Goal: Information Seeking & Learning: Find specific fact

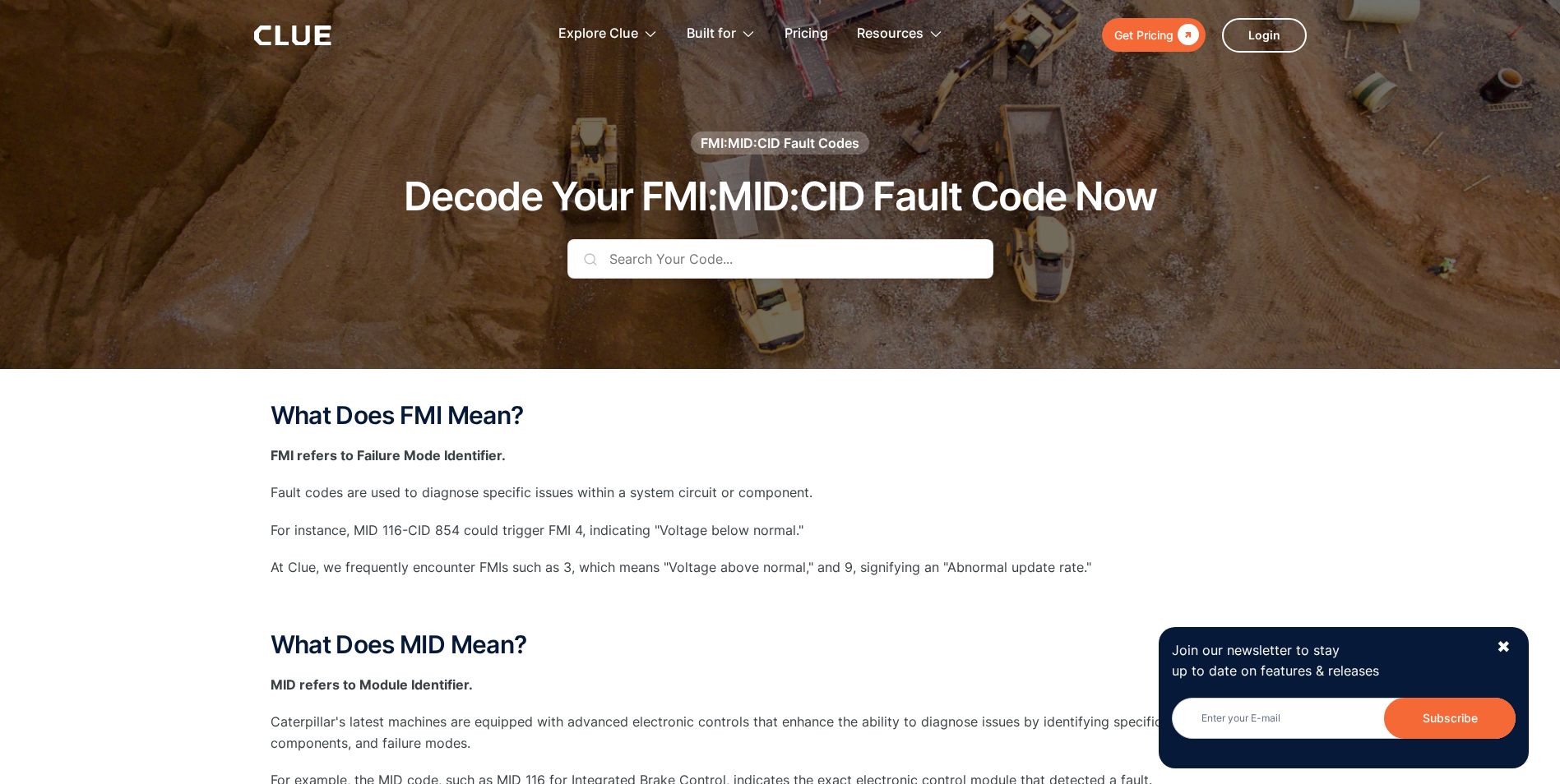
click at [644, 260] on input "text" at bounding box center [780, 259] width 426 height 39
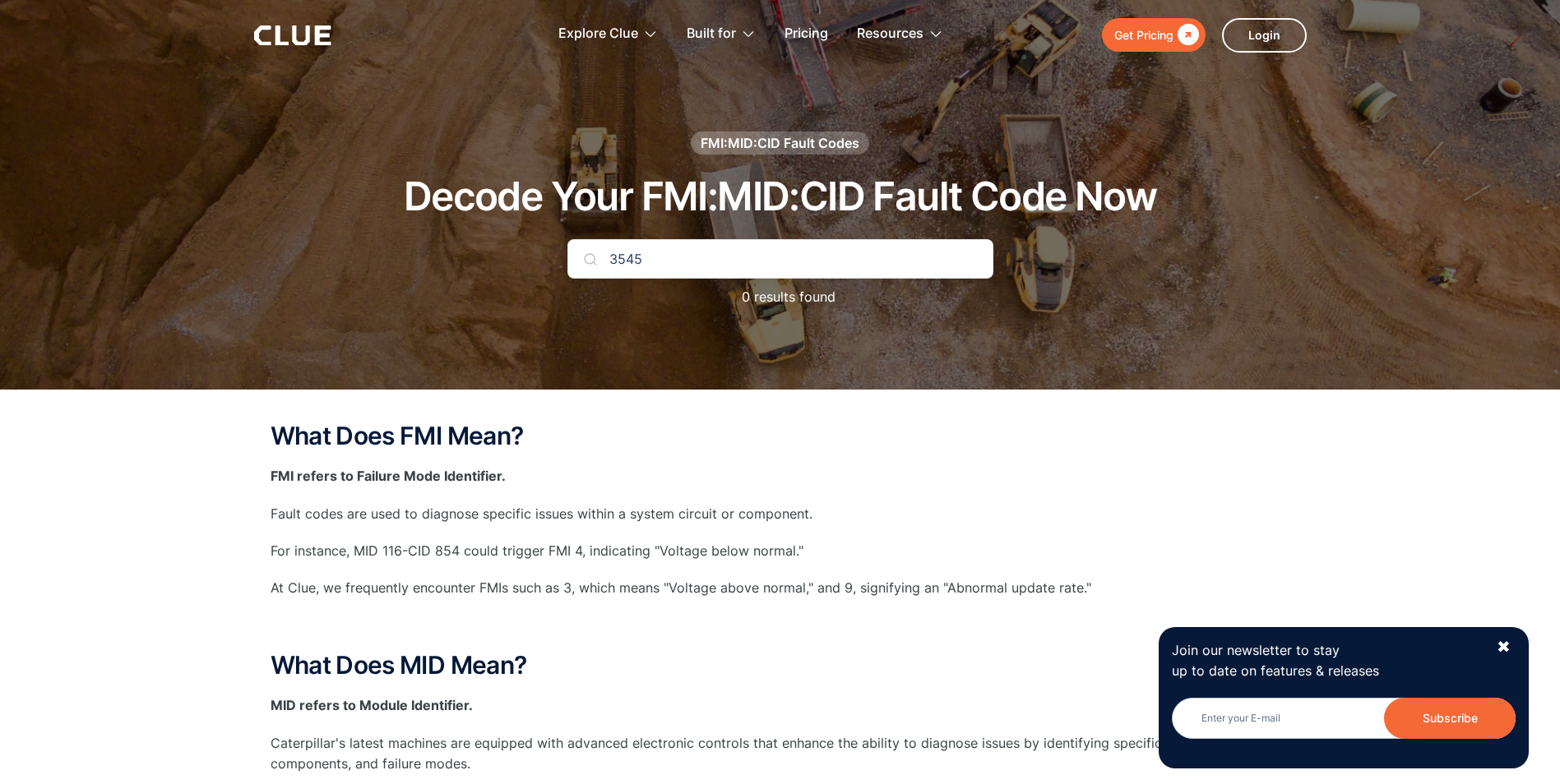
type input "3545"
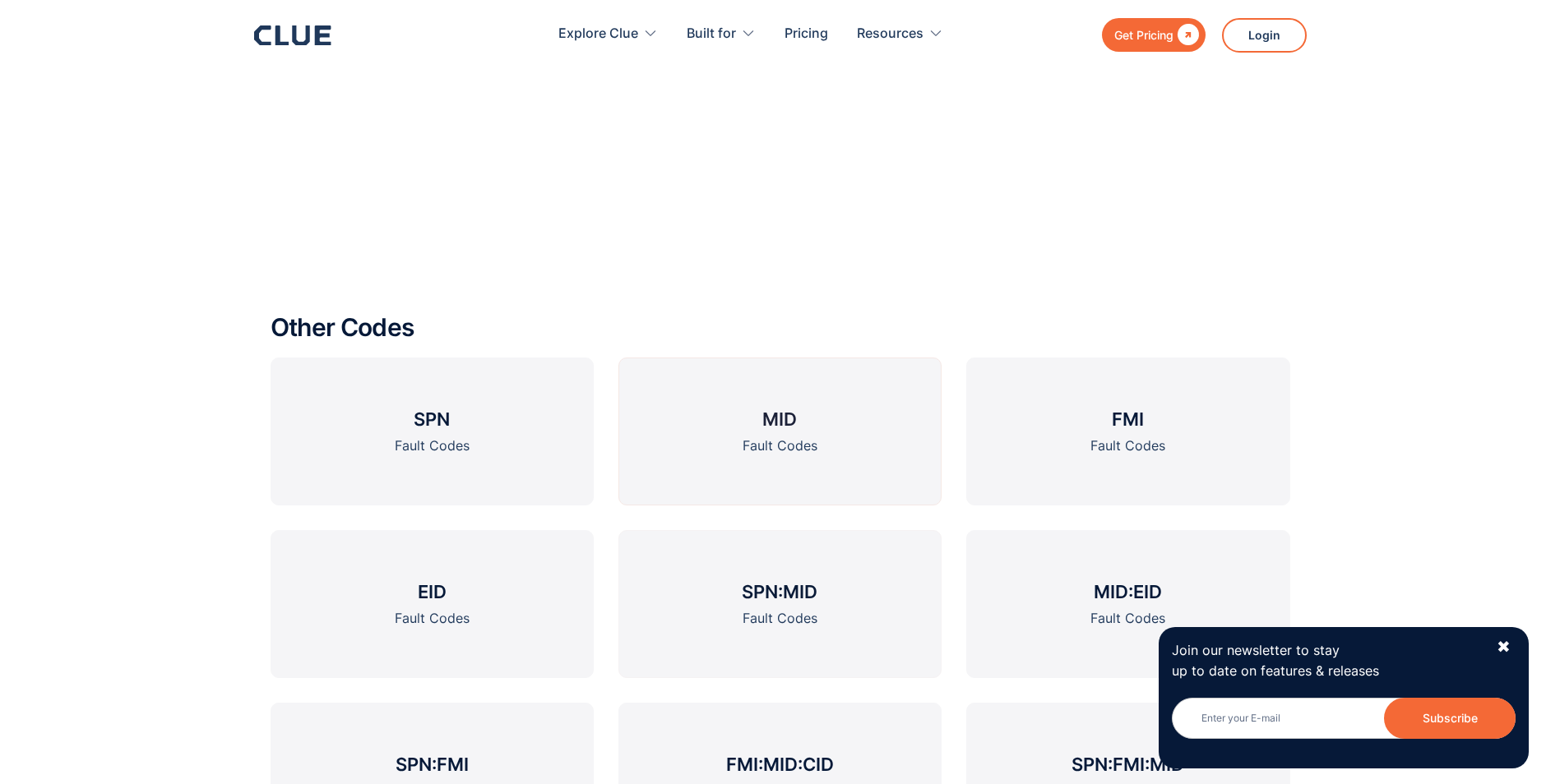
scroll to position [2795, 0]
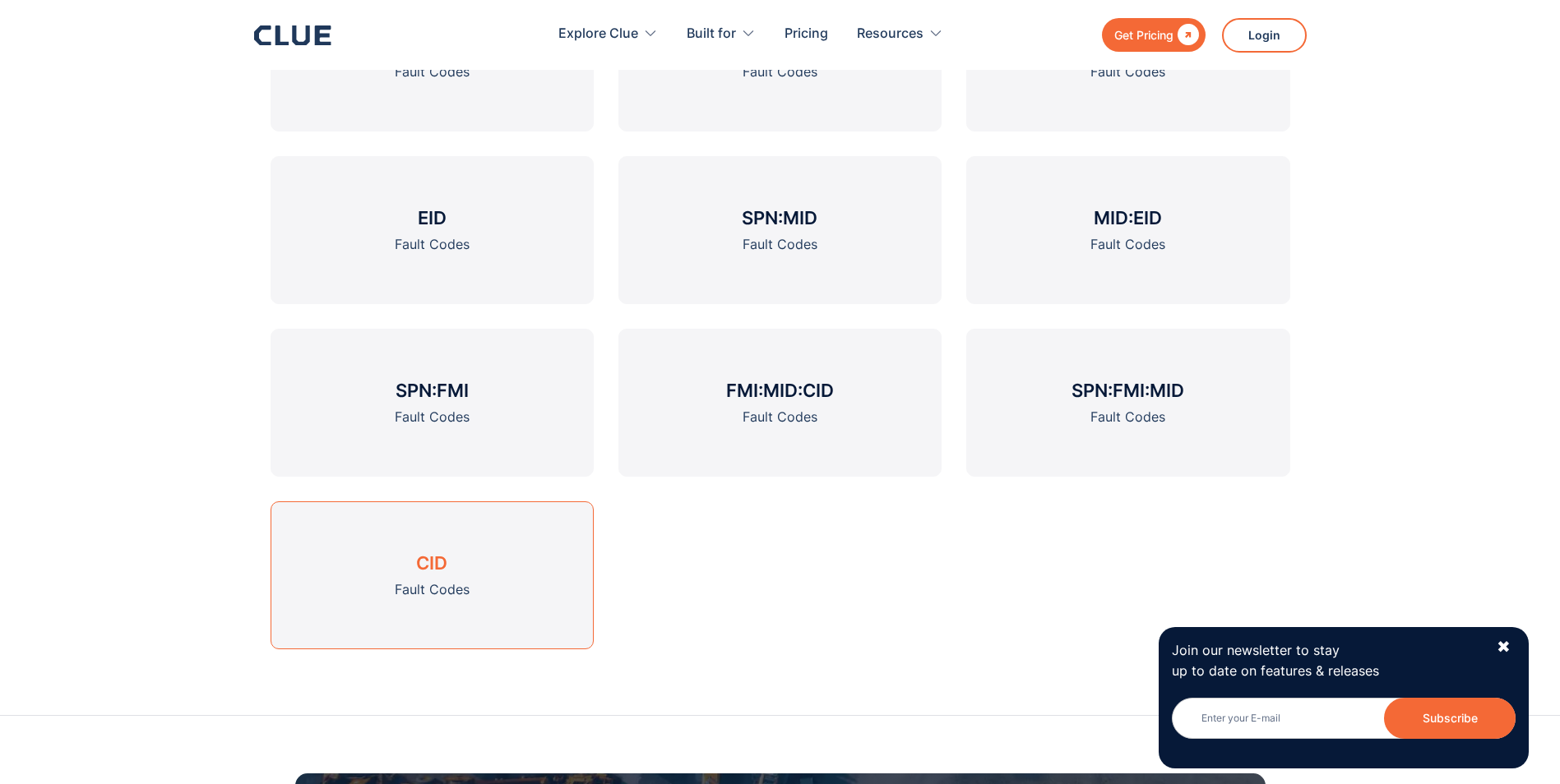
click at [425, 560] on h3 "CID" at bounding box center [432, 562] width 31 height 24
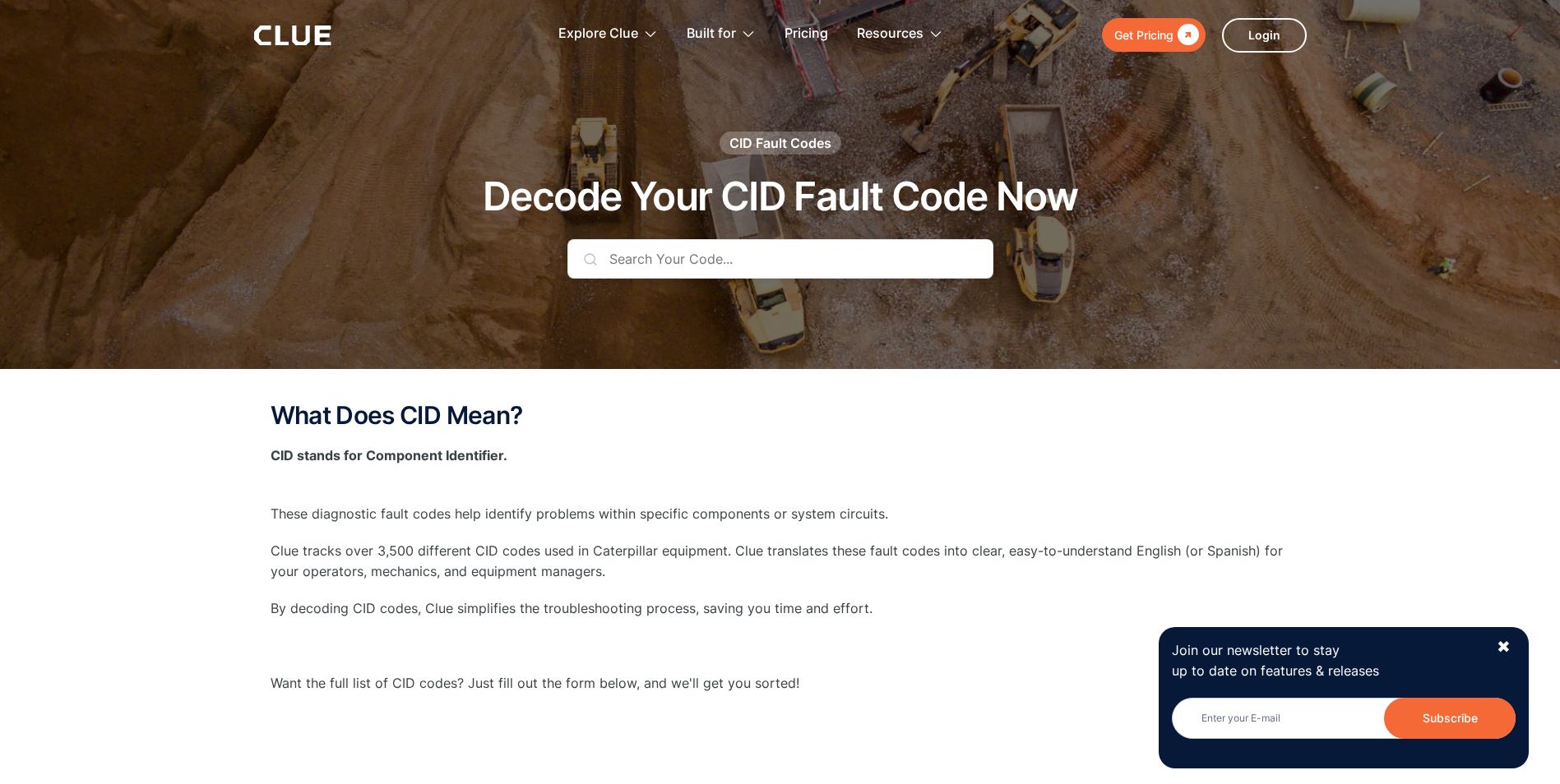
click at [641, 258] on input "text" at bounding box center [780, 259] width 426 height 39
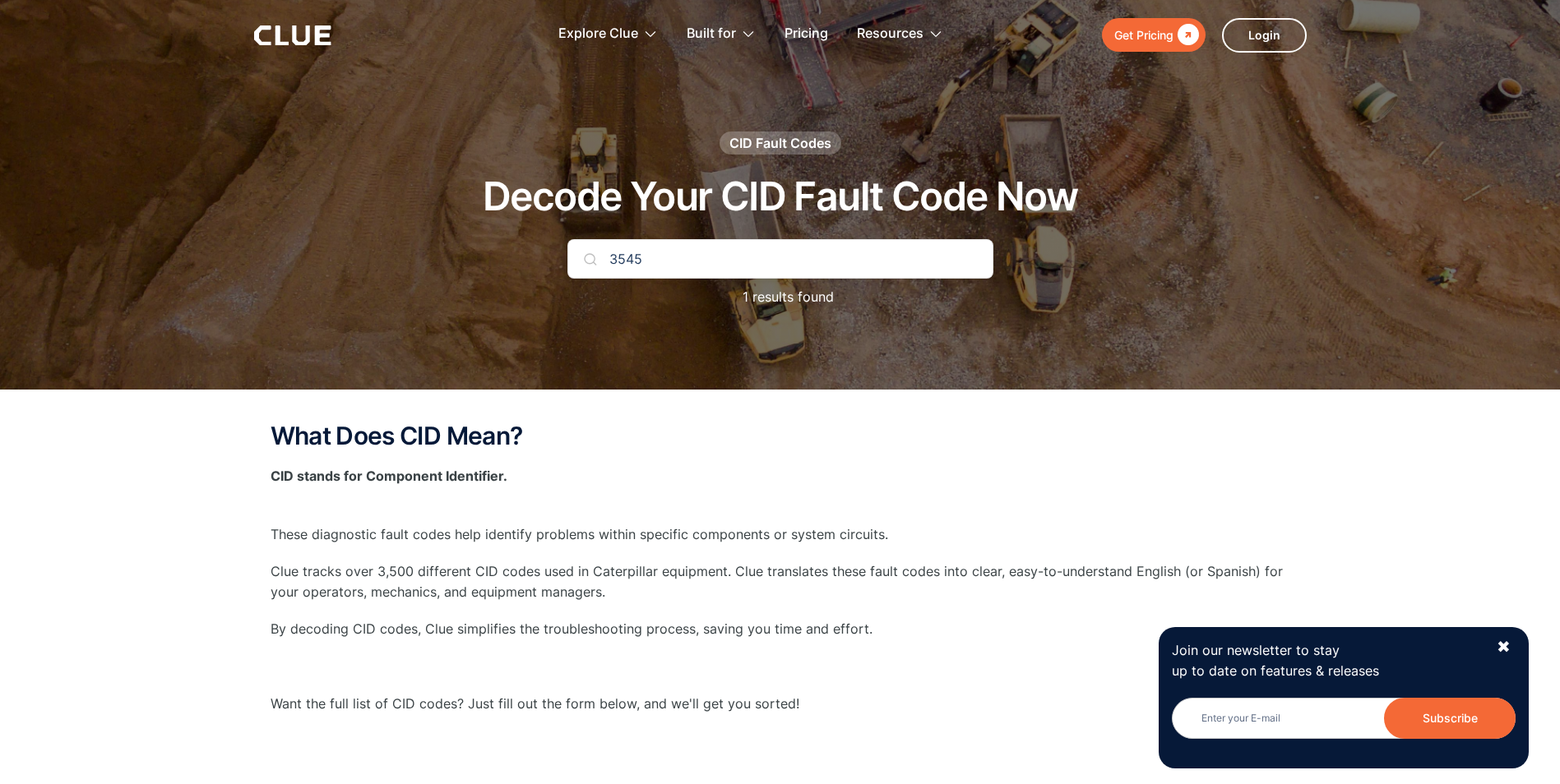
type input "3545"
click at [1505, 648] on div "✖" at bounding box center [1504, 647] width 14 height 21
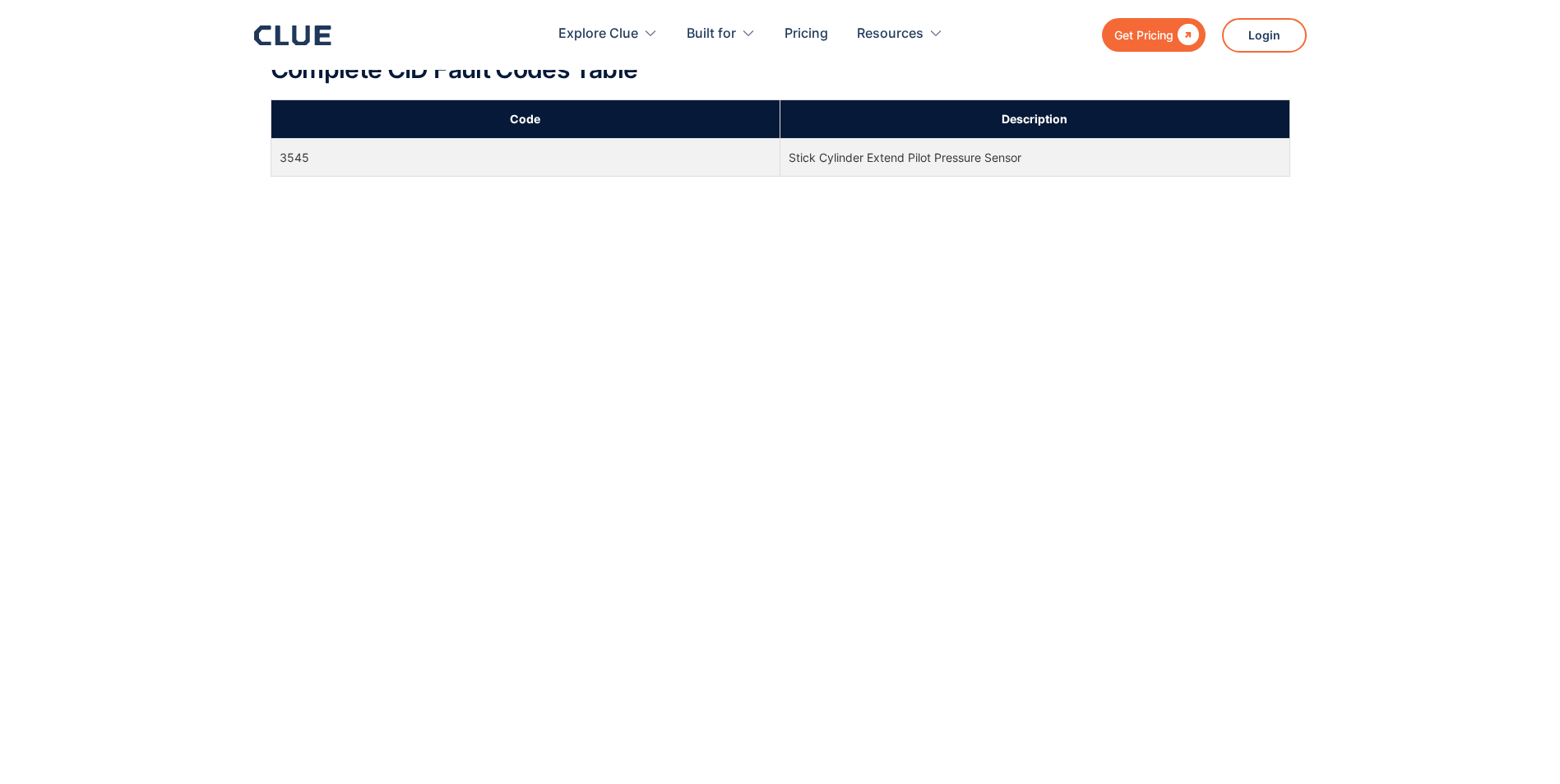
scroll to position [411, 0]
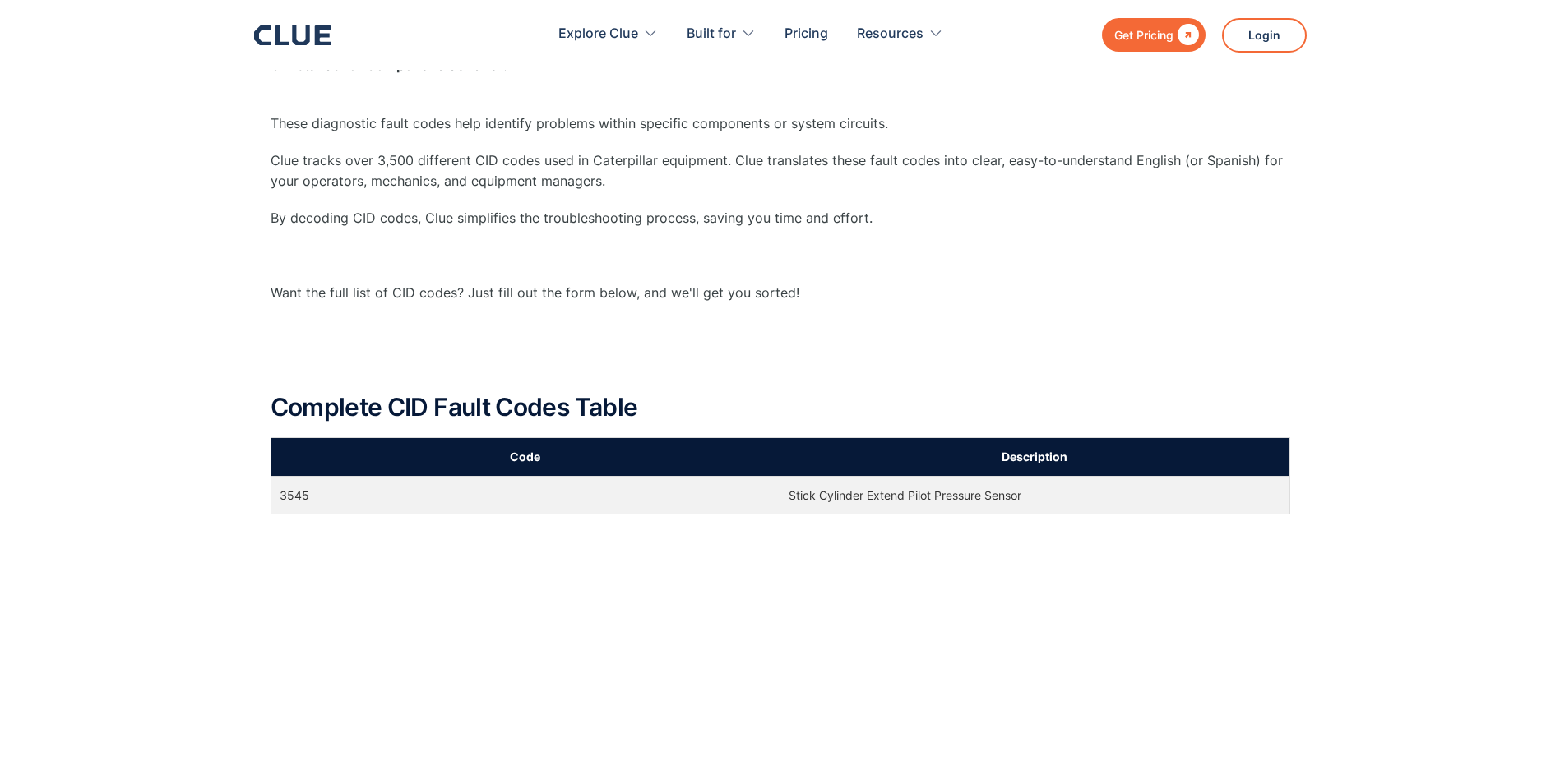
click at [868, 494] on td "Stick Cylinder Extend Pilot Pressure Sensor" at bounding box center [1036, 495] width 510 height 38
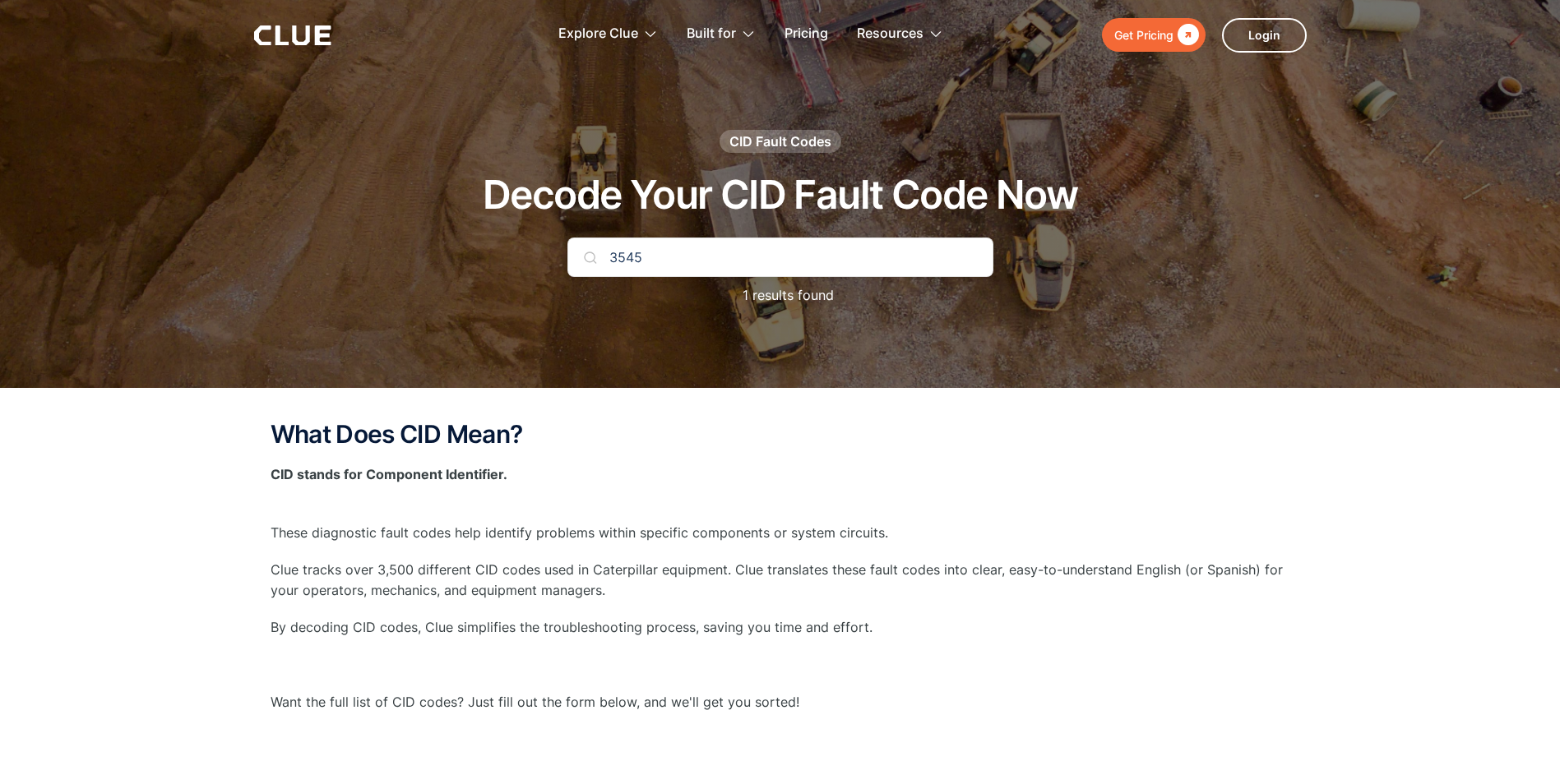
scroll to position [0, 0]
